Goal: Information Seeking & Learning: Learn about a topic

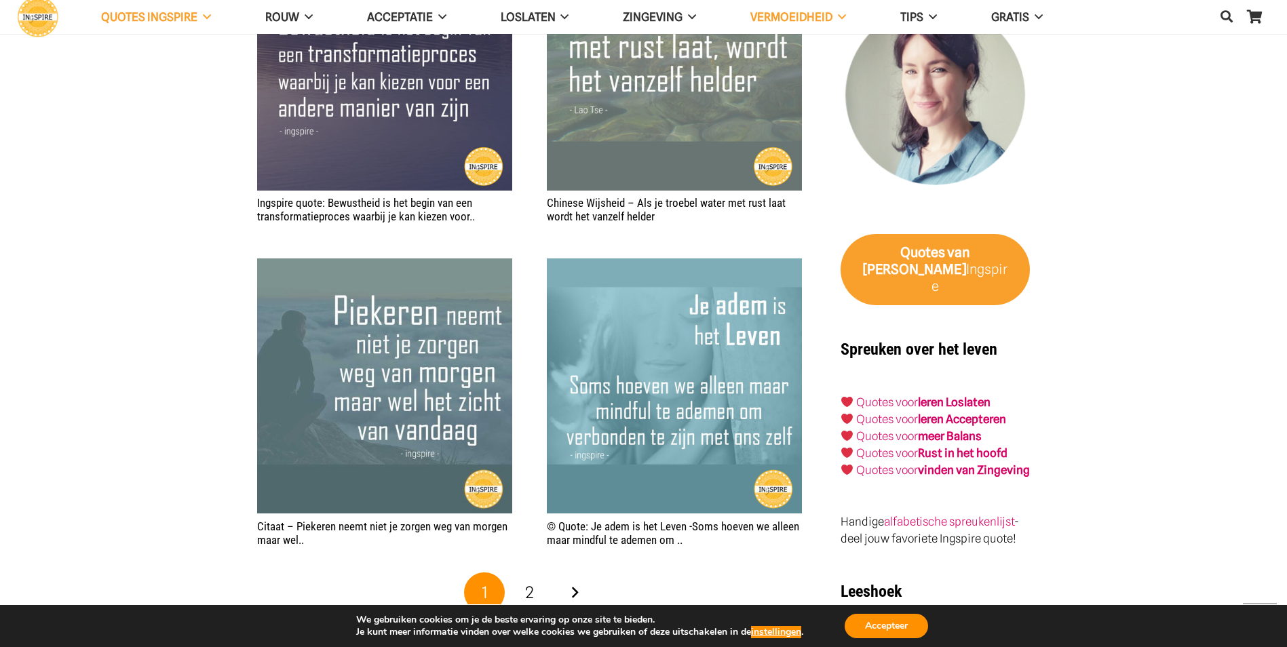
scroll to position [2238, 0]
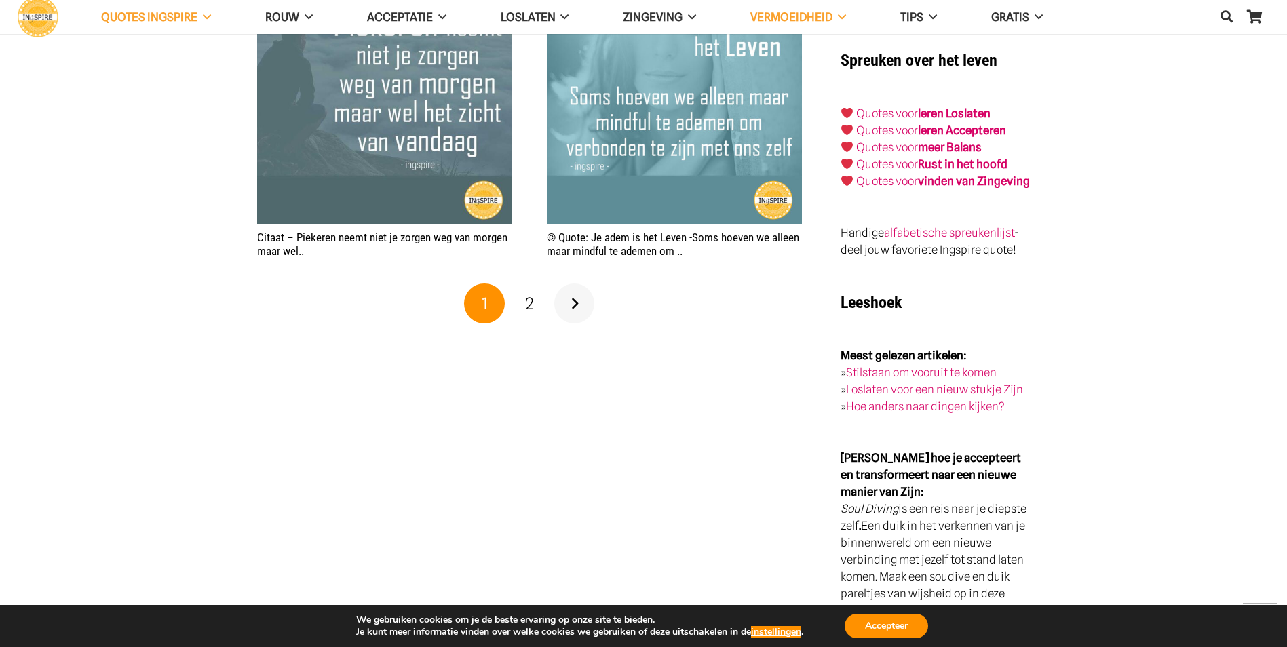
click at [573, 302] on link "Volgende" at bounding box center [574, 303] width 41 height 41
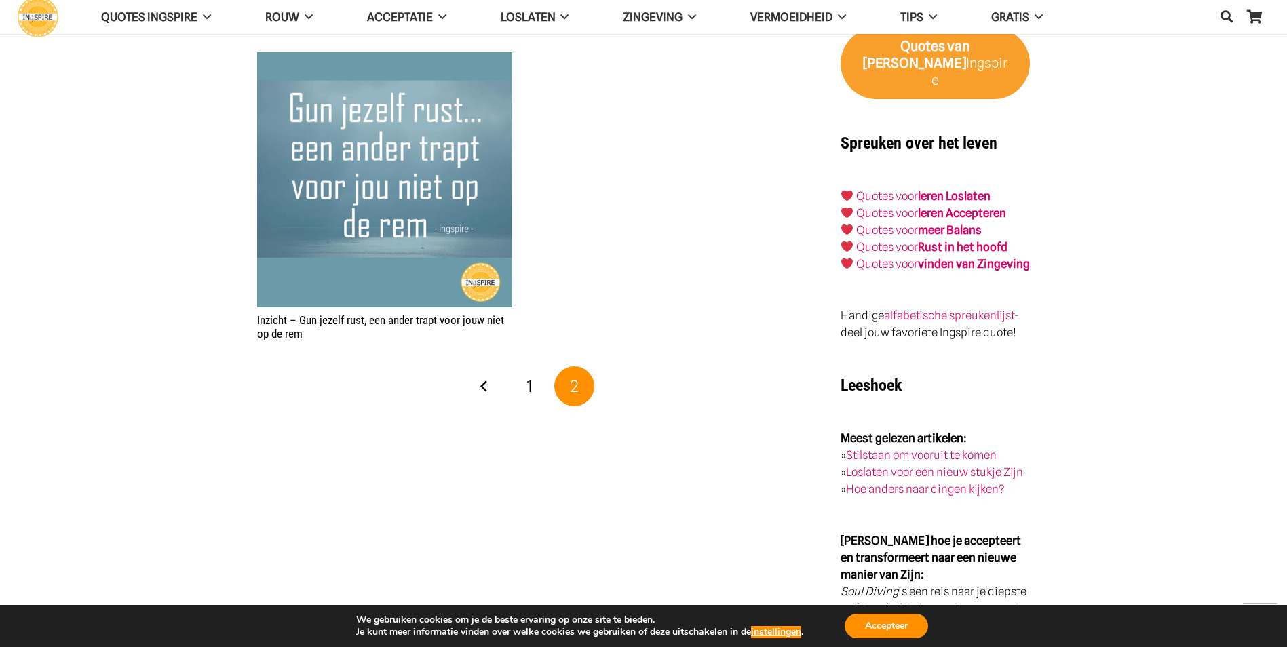
scroll to position [2170, 0]
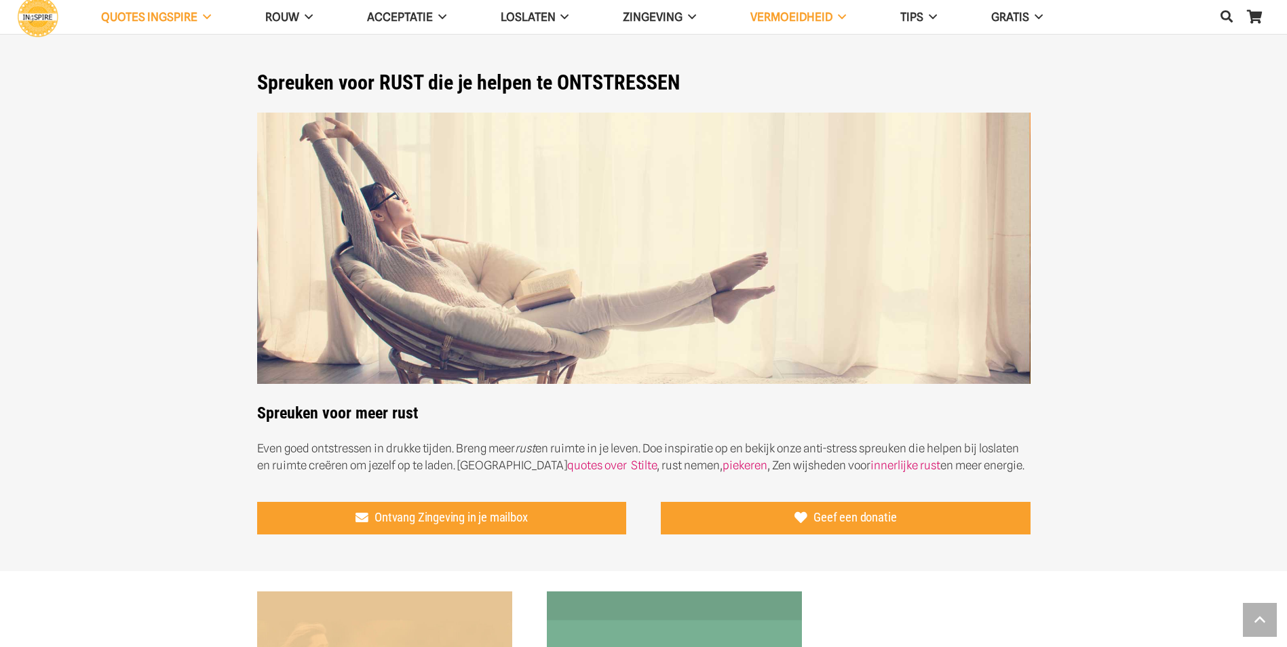
scroll to position [2238, 0]
